Goal: Information Seeking & Learning: Learn about a topic

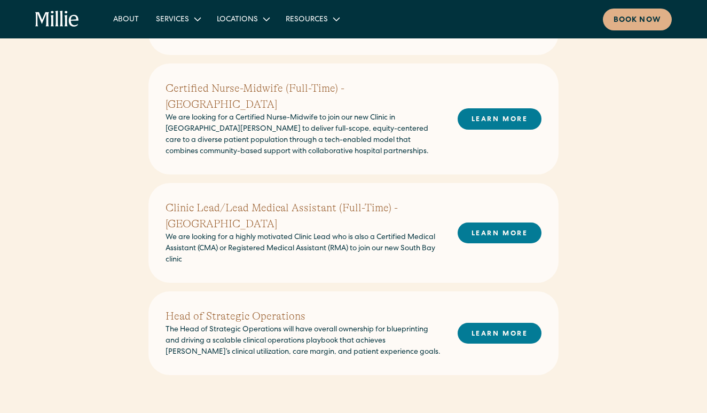
scroll to position [588, 0]
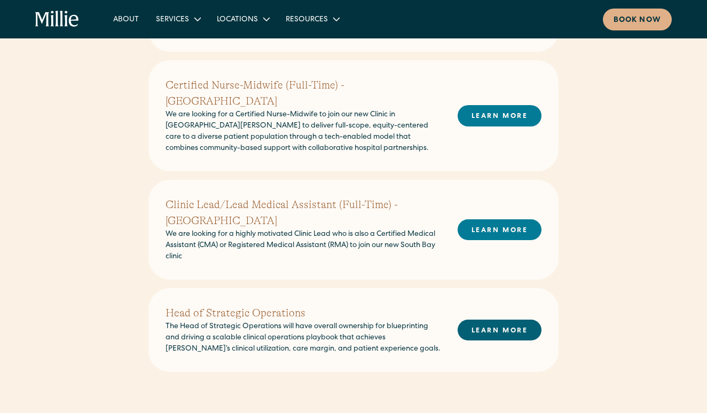
click at [475, 320] on link "LEARN MORE" at bounding box center [500, 330] width 84 height 21
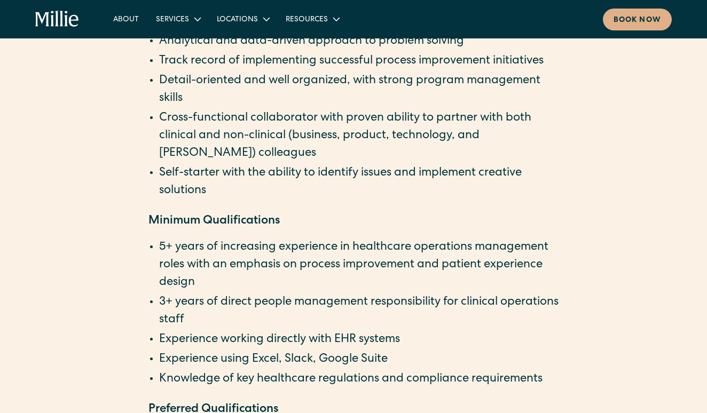
scroll to position [1581, 0]
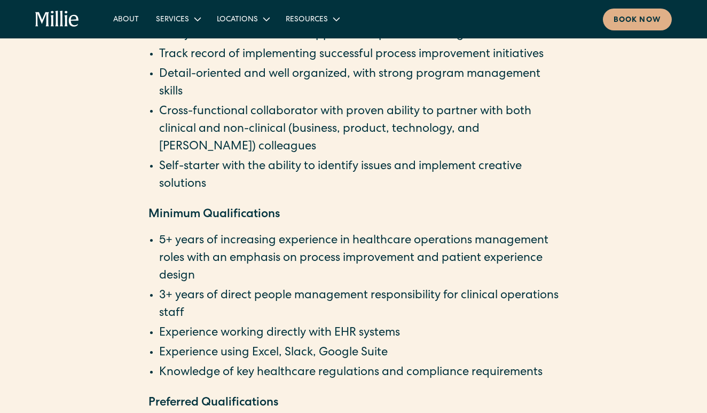
click at [444, 254] on li "5+ years of increasing experience in healthcare operations management roles wit…" at bounding box center [359, 259] width 400 height 53
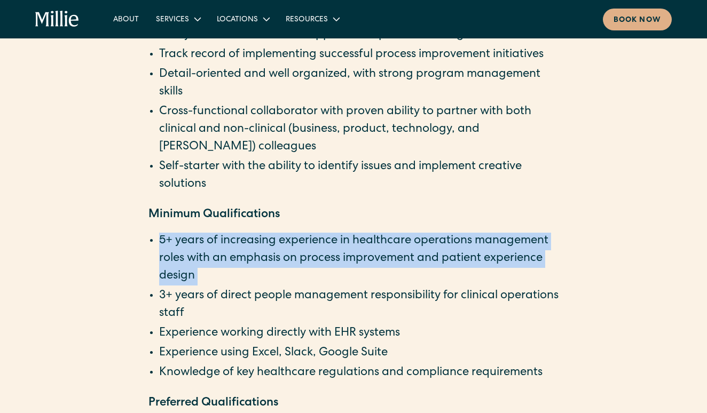
click at [444, 254] on li "5+ years of increasing experience in healthcare operations management roles wit…" at bounding box center [359, 259] width 400 height 53
click at [445, 274] on li "5+ years of increasing experience in healthcare operations management roles wit…" at bounding box center [359, 259] width 400 height 53
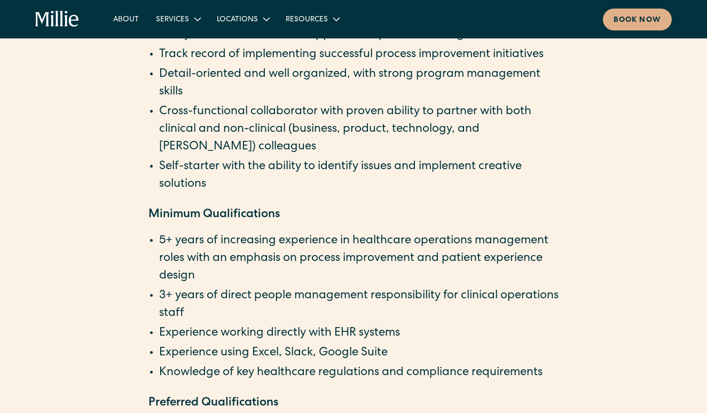
click at [445, 291] on li "3+ years of direct people management responsibility for clinical operations sta…" at bounding box center [359, 305] width 400 height 35
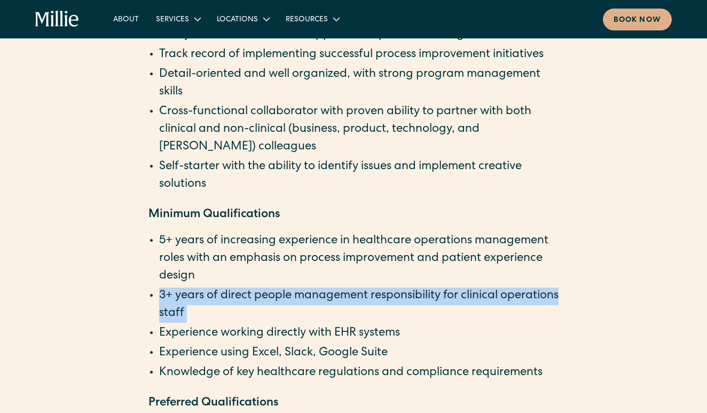
click at [445, 291] on li "3+ years of direct people management responsibility for clinical operations sta…" at bounding box center [359, 305] width 400 height 35
click at [450, 314] on li "3+ years of direct people management responsibility for clinical operations sta…" at bounding box center [359, 305] width 400 height 35
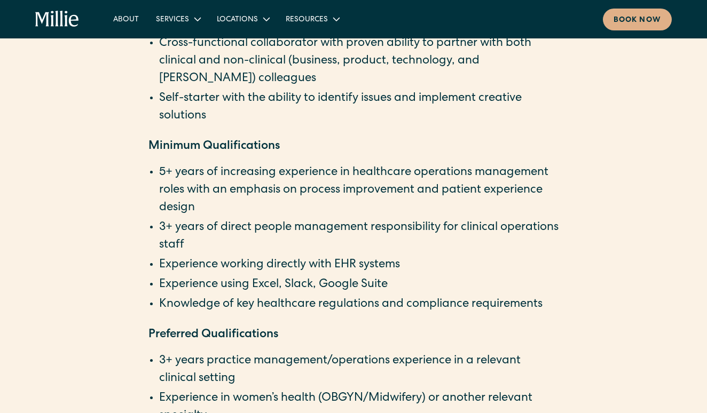
scroll to position [1653, 0]
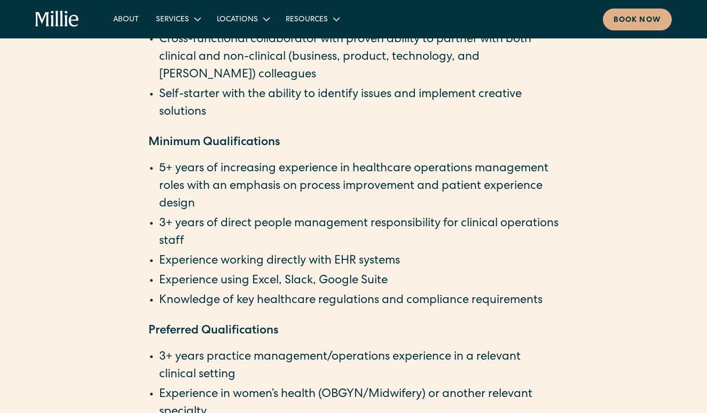
click at [437, 268] on li "Experience working directly with EHR systems" at bounding box center [359, 262] width 400 height 18
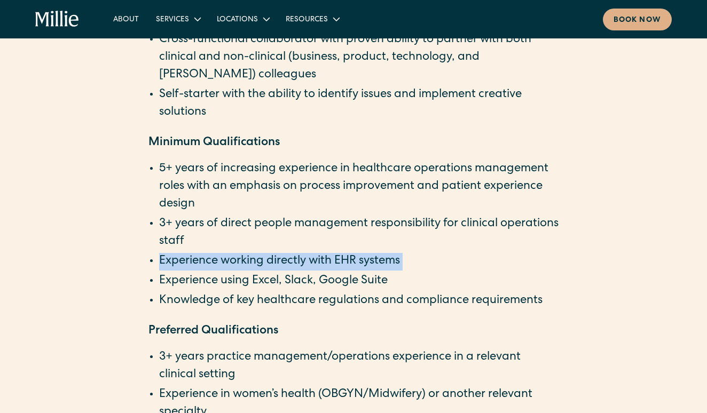
click at [437, 268] on li "Experience working directly with EHR systems" at bounding box center [359, 262] width 400 height 18
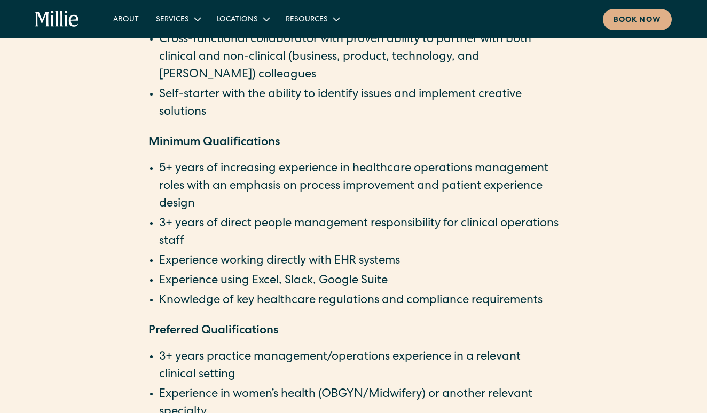
click at [442, 283] on li "Experience using Excel, Slack, Google Suite" at bounding box center [359, 282] width 400 height 18
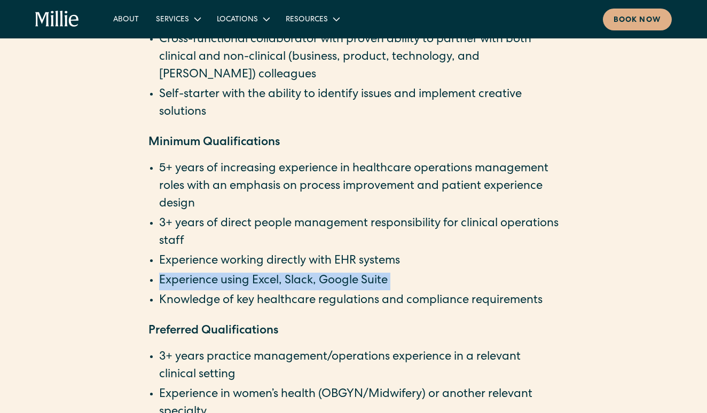
click at [442, 283] on li "Experience using Excel, Slack, Google Suite" at bounding box center [359, 282] width 400 height 18
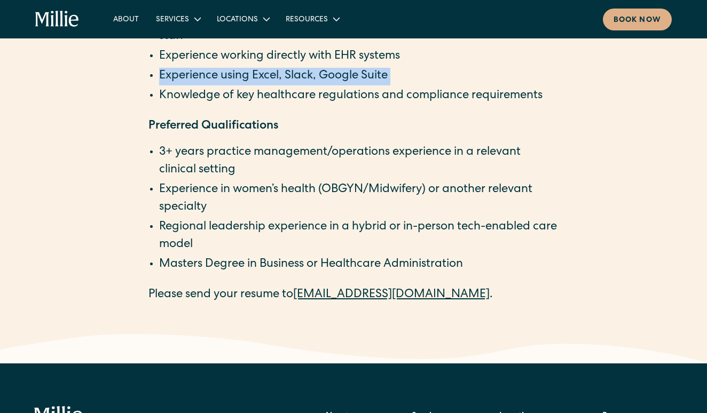
scroll to position [1919, 0]
